Goal: Information Seeking & Learning: Learn about a topic

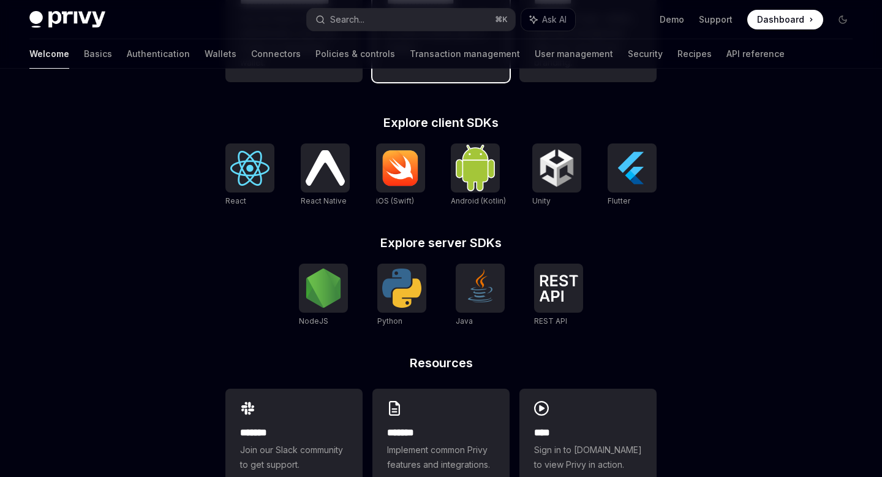
scroll to position [460, 0]
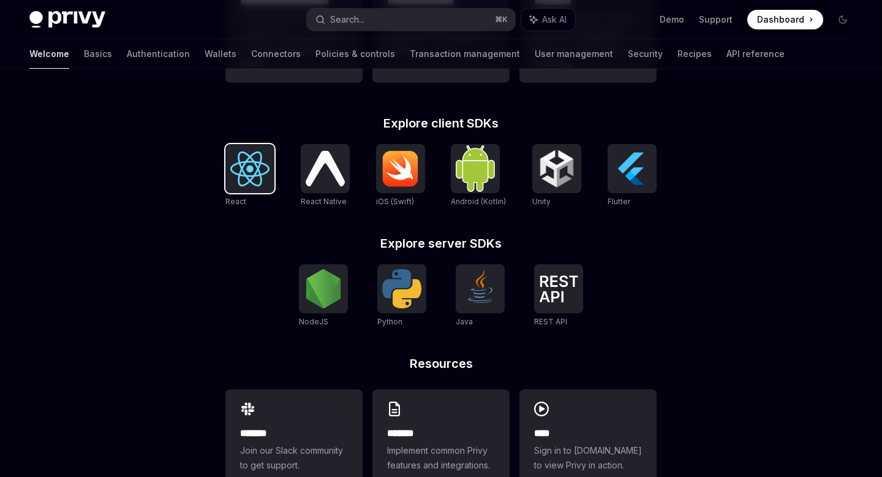
click at [257, 180] on img at bounding box center [249, 168] width 39 height 35
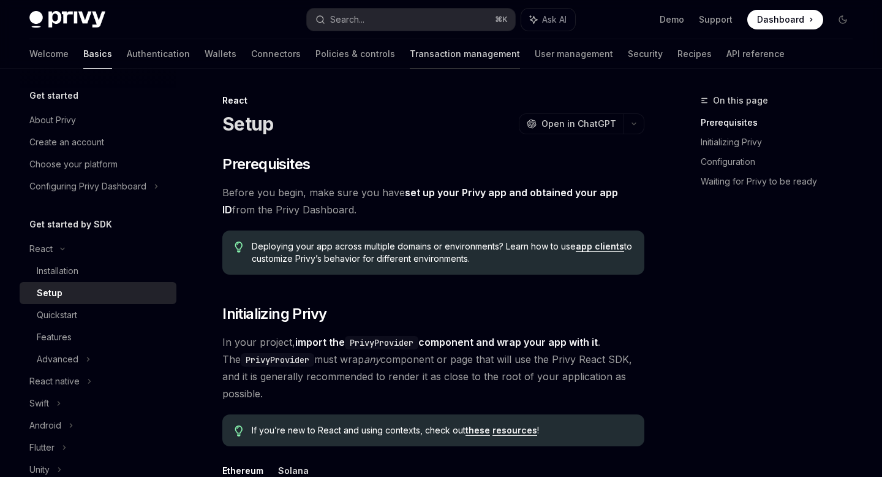
click at [410, 60] on link "Transaction management" at bounding box center [465, 53] width 110 height 29
type textarea "*"
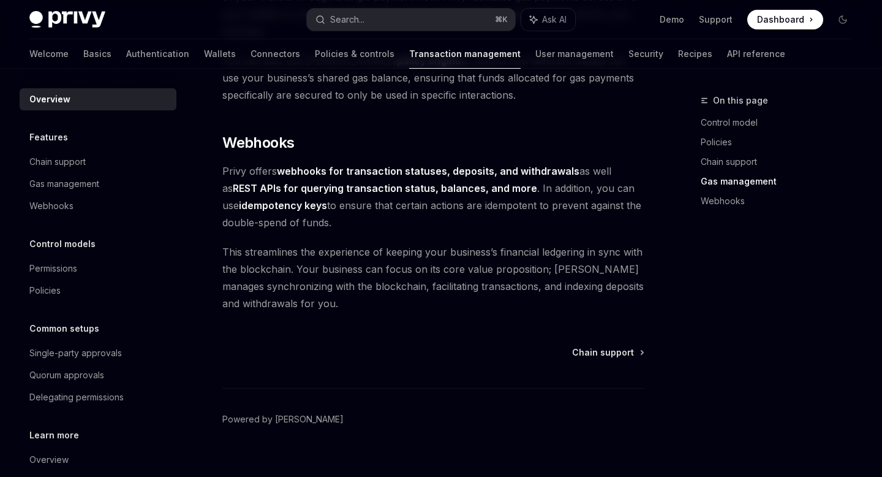
click at [292, 288] on span "This streamlines the experience of keeping your business’s financial ledgering …" at bounding box center [433, 277] width 422 height 69
click at [255, 413] on link "Powered by [PERSON_NAME]" at bounding box center [282, 419] width 121 height 12
